Goal: Task Accomplishment & Management: Use online tool/utility

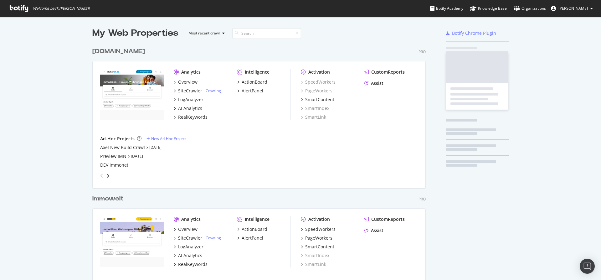
scroll to position [1669, 334]
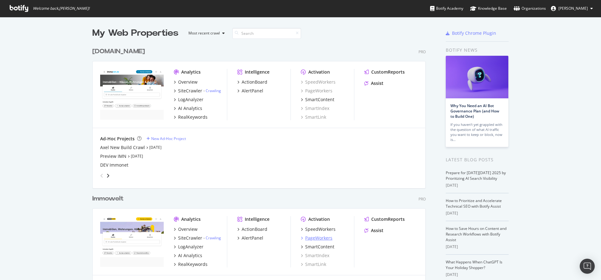
click at [322, 237] on div "PageWorkers" at bounding box center [318, 238] width 27 height 6
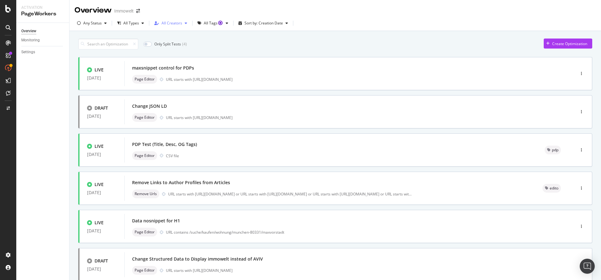
click at [173, 25] on div "All Creators" at bounding box center [172, 23] width 21 height 4
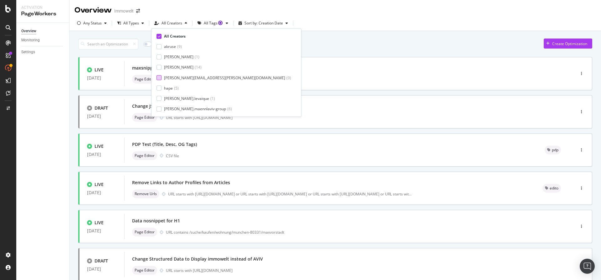
click at [174, 79] on div "[PERSON_NAME][EMAIL_ADDRESS][PERSON_NAME][DOMAIN_NAME]" at bounding box center [224, 77] width 121 height 5
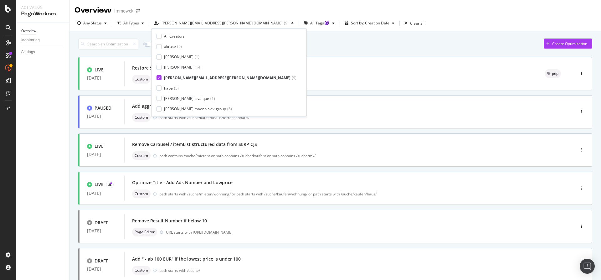
click at [49, 191] on div "Overview Monitoring Settings" at bounding box center [42, 151] width 53 height 257
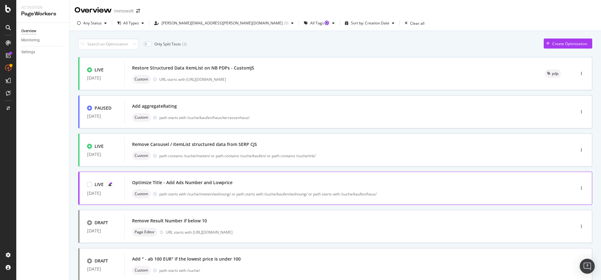
click at [202, 184] on div "Optimize Title - Add Ads Number and Lowprice" at bounding box center [182, 182] width 101 height 6
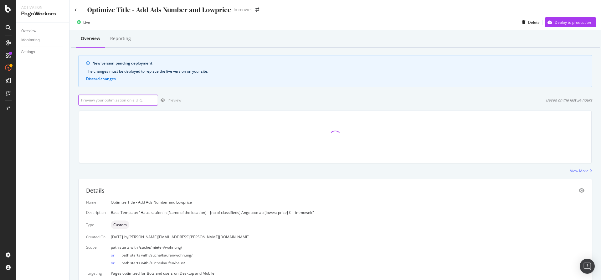
click at [115, 103] on input "url" at bounding box center [118, 100] width 80 height 11
paste input "[URL][DOMAIN_NAME][PERSON_NAME][PERSON_NAME]"
type input "[URL][DOMAIN_NAME][PERSON_NAME][PERSON_NAME]"
click at [174, 100] on div "Preview" at bounding box center [175, 99] width 14 height 5
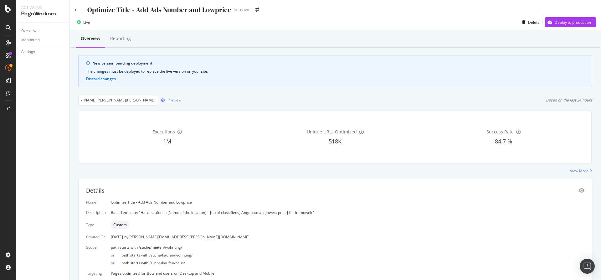
scroll to position [0, 0]
click at [140, 101] on input "[URL][DOMAIN_NAME][PERSON_NAME][PERSON_NAME]" at bounding box center [118, 100] width 80 height 11
paste input "[URL][DOMAIN_NAME][PERSON_NAME]"
type input "[URL][DOMAIN_NAME][PERSON_NAME]"
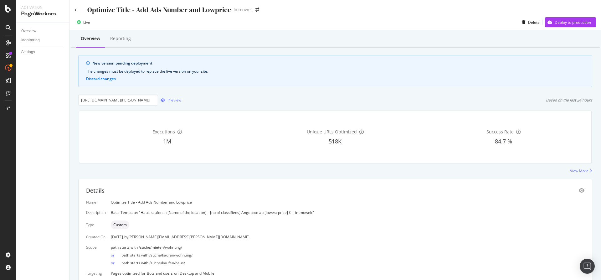
scroll to position [0, 0]
click at [175, 100] on div "Preview" at bounding box center [175, 99] width 14 height 5
click at [571, 23] on div "Deploy to production" at bounding box center [573, 22] width 36 height 5
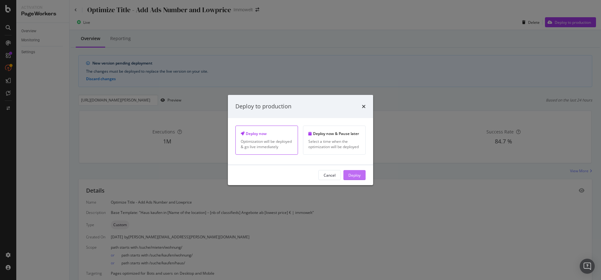
click at [354, 175] on div "Deploy" at bounding box center [355, 174] width 12 height 5
